Goal: Answer question/provide support: Answer question/provide support

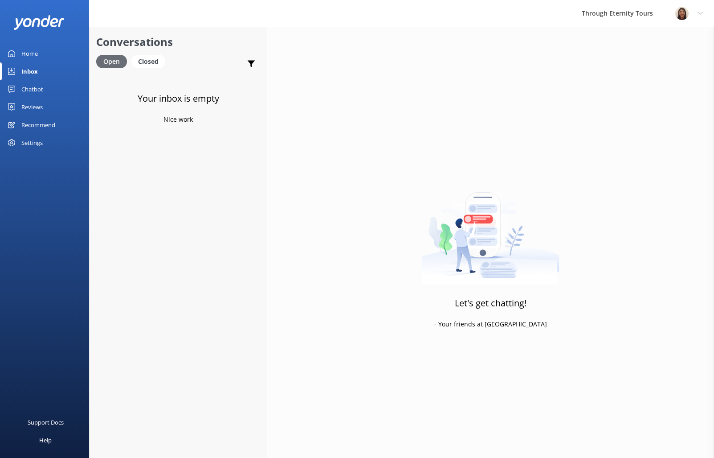
click at [106, 65] on div "Open" at bounding box center [111, 61] width 31 height 13
click at [63, 89] on link "Chatbot" at bounding box center [44, 89] width 89 height 18
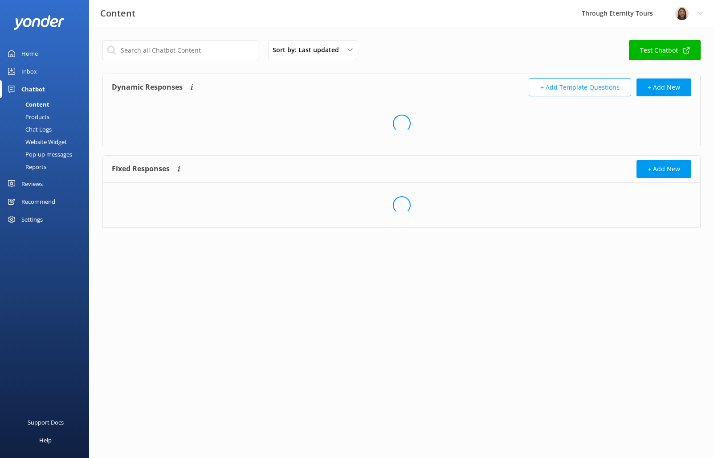
click at [30, 71] on div "Inbox" at bounding box center [29, 71] width 16 height 18
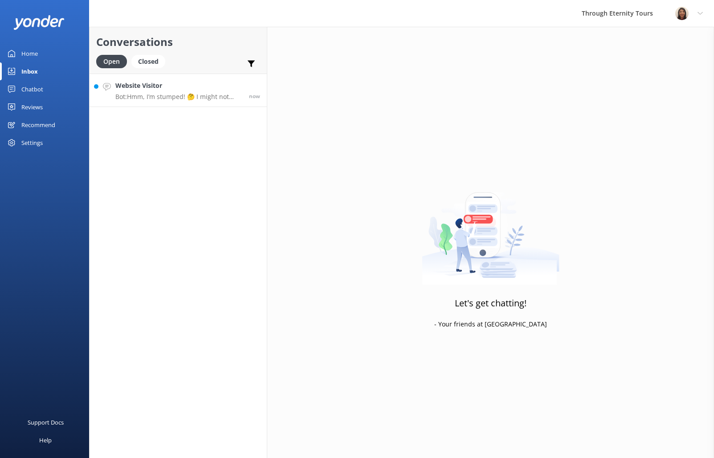
drag, startPoint x: 160, startPoint y: 97, endPoint x: 156, endPoint y: 95, distance: 5.2
click at [160, 97] on p "Bot: Hmm, I’m stumped! 🤔 I might not have the answer to that one, but our amazi…" at bounding box center [178, 97] width 127 height 8
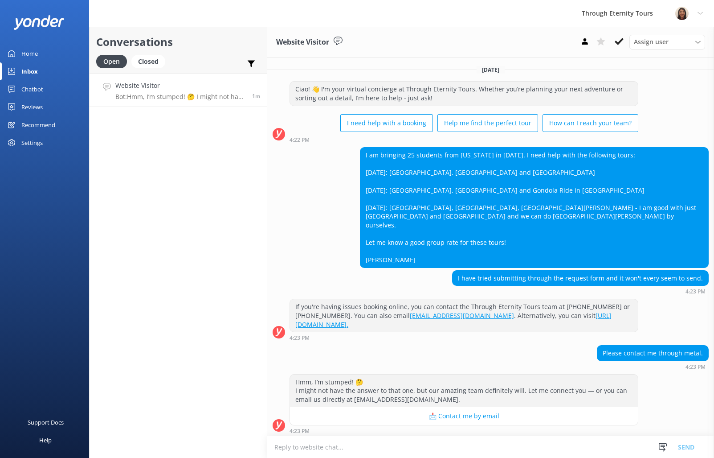
click at [417, 442] on textarea at bounding box center [490, 447] width 447 height 22
paste textarea "Hello, my name is [PERSON_NAME] from Through Eternity Tours. Thank you for your…"
click at [637, 41] on span "Assign user" at bounding box center [651, 42] width 35 height 10
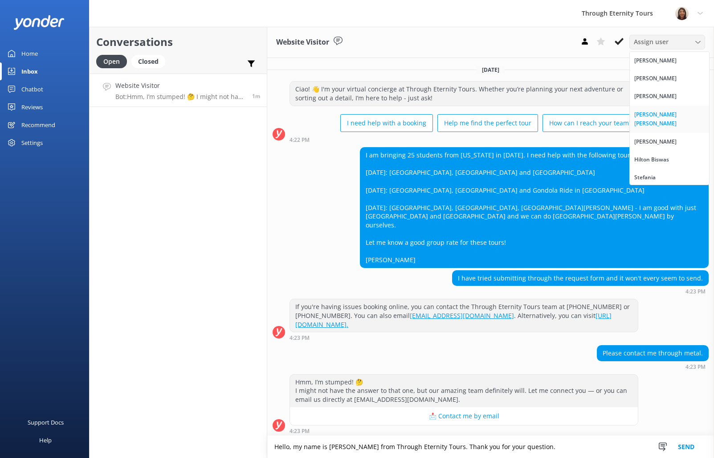
click at [663, 115] on div "[PERSON_NAME] [PERSON_NAME]" at bounding box center [670, 119] width 70 height 18
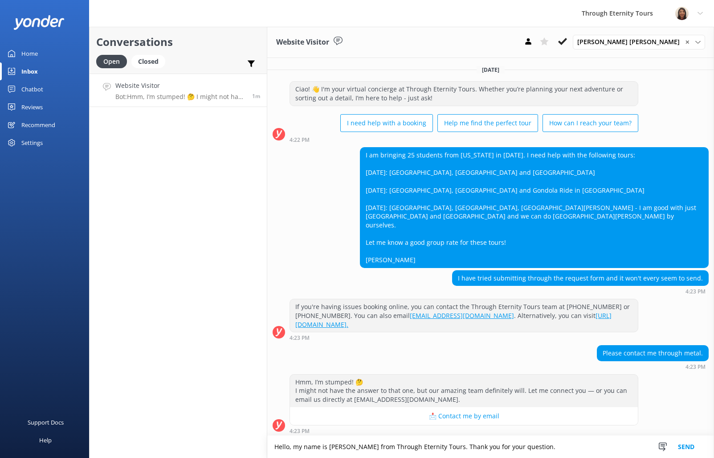
scroll to position [13, 0]
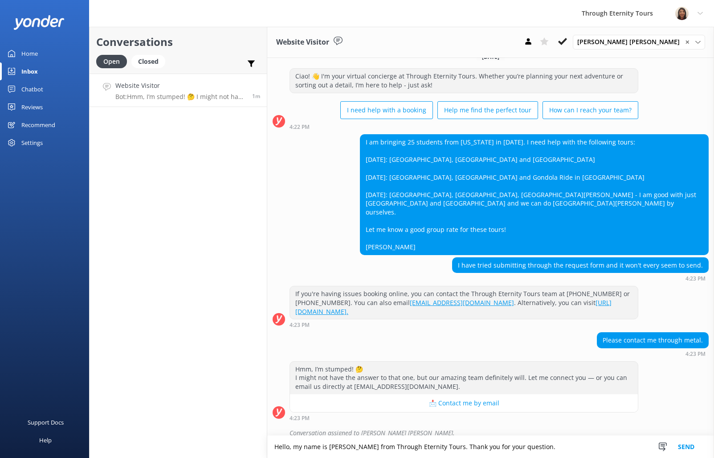
click at [541, 447] on textarea "Hello, my name is [PERSON_NAME] from Through Eternity Tours. Thank you for your…" at bounding box center [490, 446] width 447 height 22
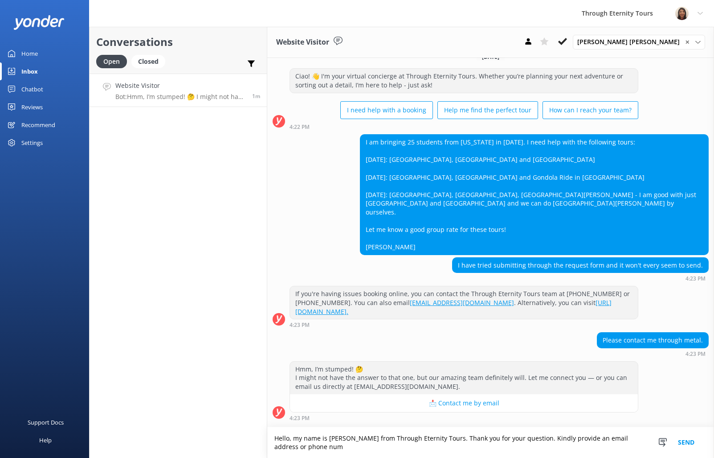
scroll to position [21, 0]
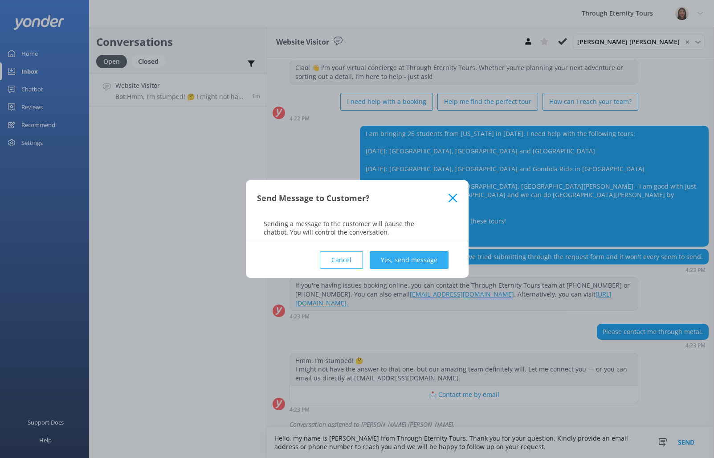
type textarea "Hello, my name is [PERSON_NAME] from Through Eternity Tours. Thank you for your…"
click at [414, 258] on button "Yes, send message" at bounding box center [409, 260] width 79 height 18
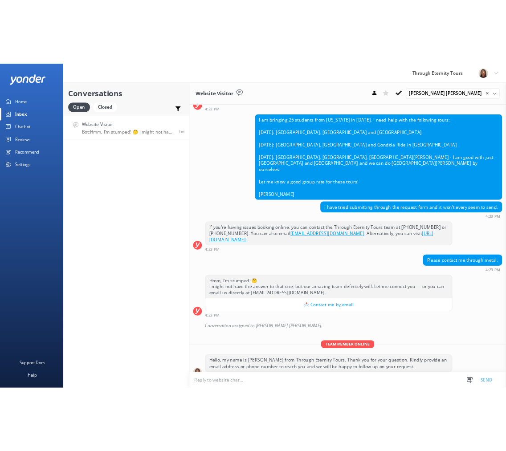
scroll to position [79, 0]
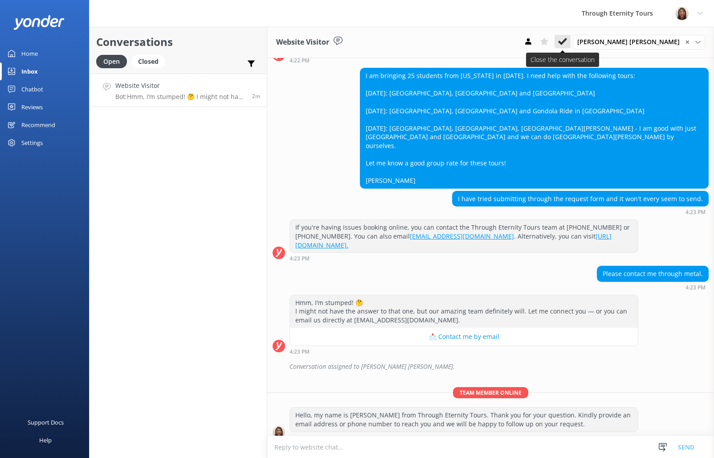
click at [567, 42] on use at bounding box center [562, 41] width 9 height 7
